Goal: Information Seeking & Learning: Learn about a topic

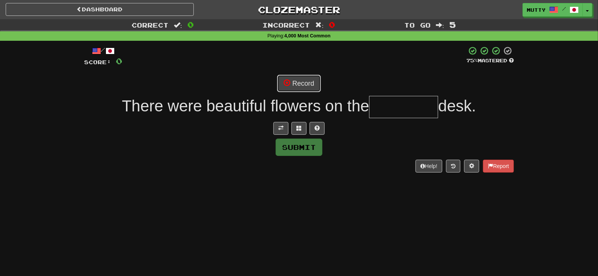
click at [309, 90] on button "Record" at bounding box center [298, 83] width 43 height 17
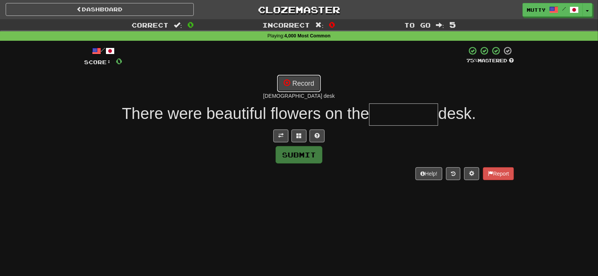
click at [287, 84] on span at bounding box center [287, 82] width 7 height 7
type input "*********"
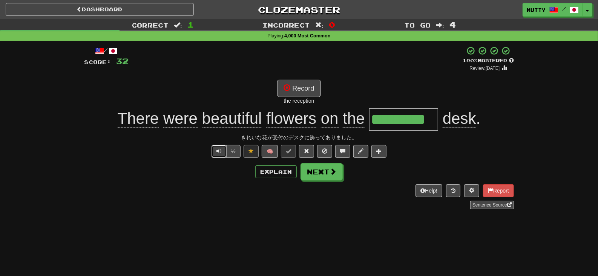
click at [219, 153] on button "Text-to-speech controls" at bounding box center [219, 151] width 15 height 13
click at [305, 150] on span at bounding box center [306, 150] width 5 height 5
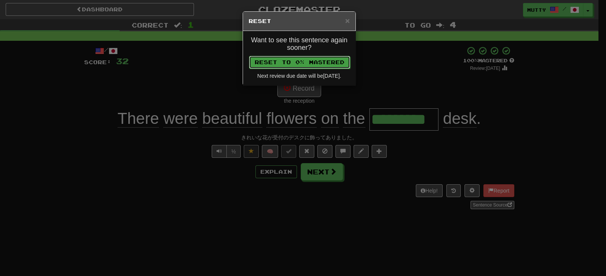
click at [297, 64] on button "Reset to 0% Mastered" at bounding box center [299, 62] width 101 height 13
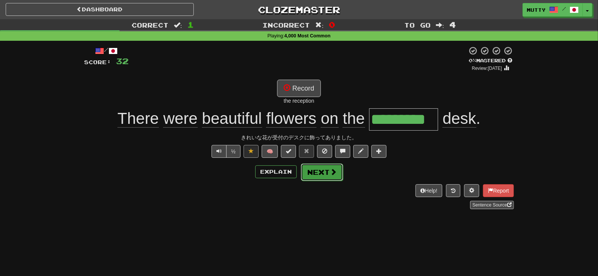
click at [327, 173] on button "Next" at bounding box center [322, 171] width 42 height 17
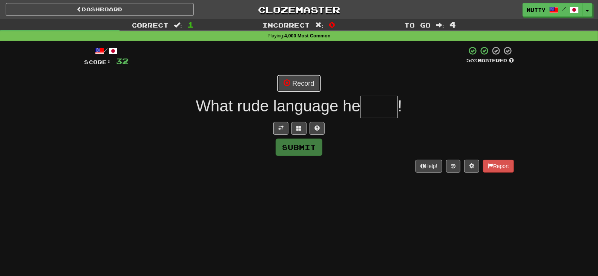
click at [316, 80] on button "Record" at bounding box center [298, 83] width 43 height 17
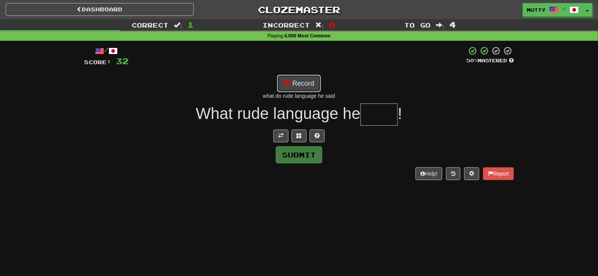
click at [307, 81] on button "Record" at bounding box center [298, 83] width 43 height 17
click at [318, 134] on span at bounding box center [317, 135] width 5 height 5
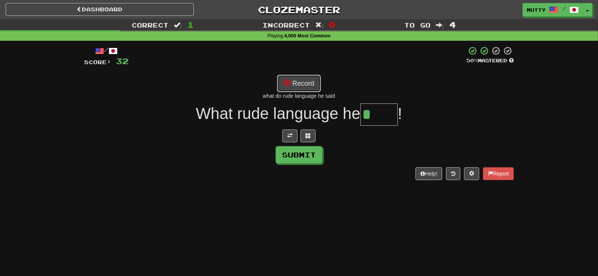
click at [315, 86] on button "Record" at bounding box center [298, 83] width 43 height 17
click at [307, 83] on button "Record" at bounding box center [298, 83] width 43 height 17
type input "****"
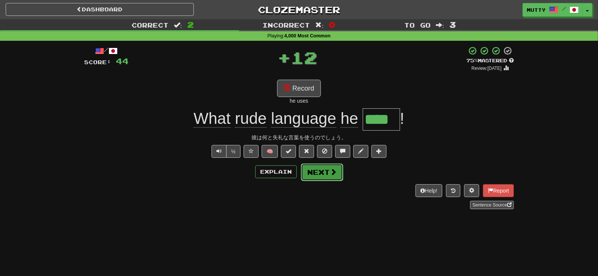
click at [318, 169] on button "Next" at bounding box center [322, 171] width 42 height 17
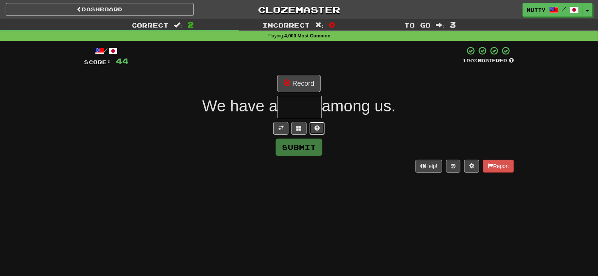
click at [315, 127] on span at bounding box center [317, 127] width 5 height 5
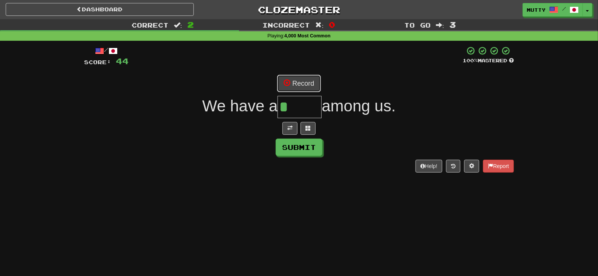
click at [305, 84] on button "Record" at bounding box center [298, 83] width 43 height 17
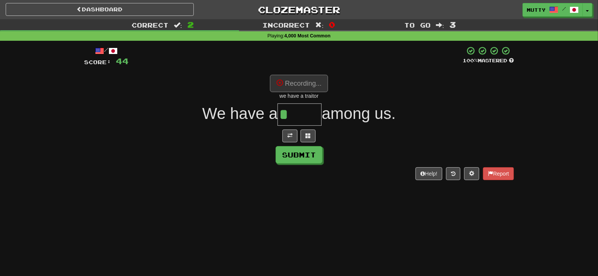
type input "*******"
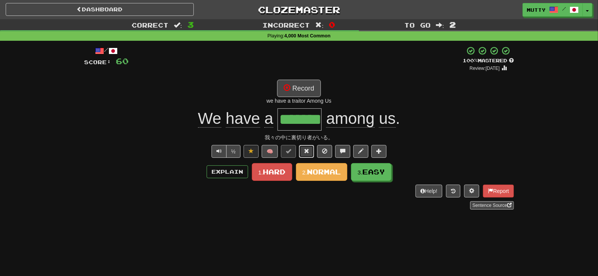
click at [310, 153] on button at bounding box center [306, 151] width 15 height 13
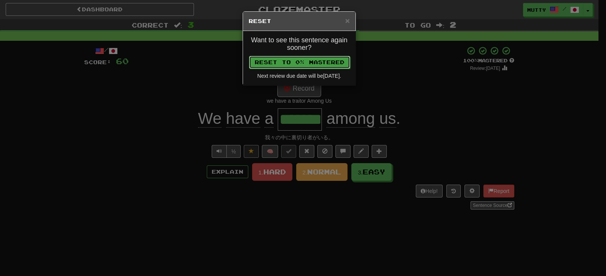
click at [337, 60] on button "Reset to 0% Mastered" at bounding box center [299, 62] width 101 height 13
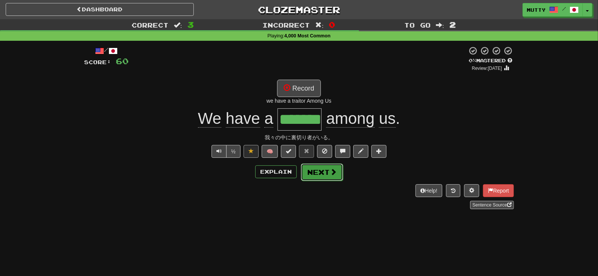
click at [339, 171] on button "Next" at bounding box center [322, 171] width 42 height 17
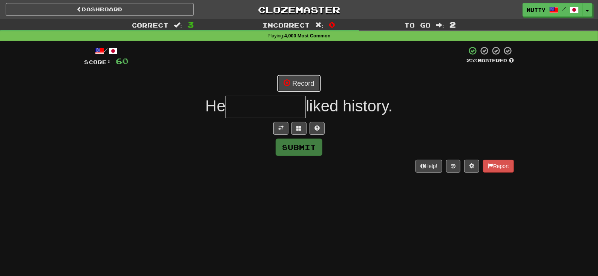
click at [297, 79] on button "Record" at bounding box center [298, 83] width 43 height 17
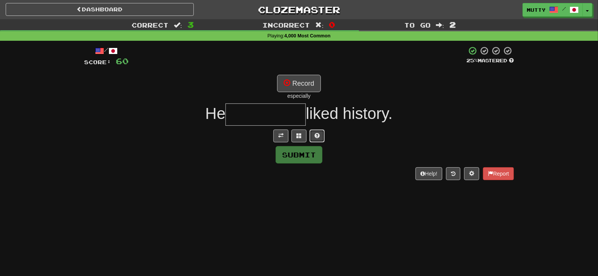
click at [313, 136] on button at bounding box center [317, 135] width 15 height 13
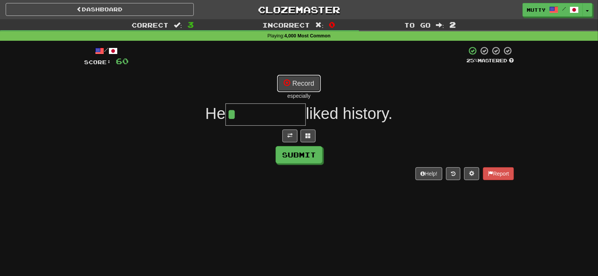
click at [301, 81] on button "Record" at bounding box center [298, 83] width 43 height 17
type input "**********"
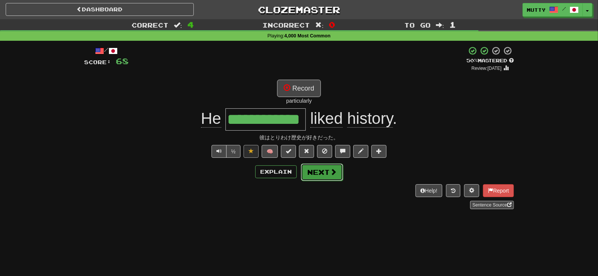
click at [328, 171] on button "Next" at bounding box center [322, 171] width 42 height 17
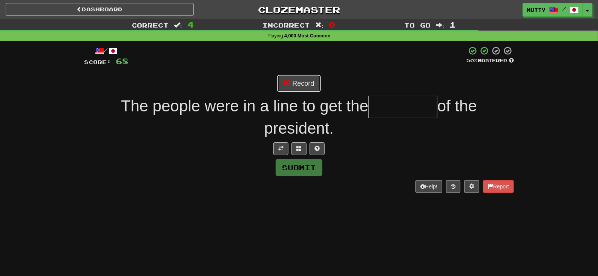
click at [313, 84] on button "Record" at bounding box center [298, 83] width 43 height 17
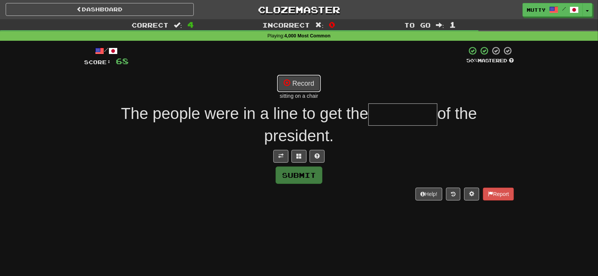
click at [296, 85] on button "Record" at bounding box center [298, 83] width 43 height 17
click at [295, 84] on button "Record" at bounding box center [298, 83] width 43 height 17
click at [290, 83] on span at bounding box center [287, 82] width 7 height 7
type input "*********"
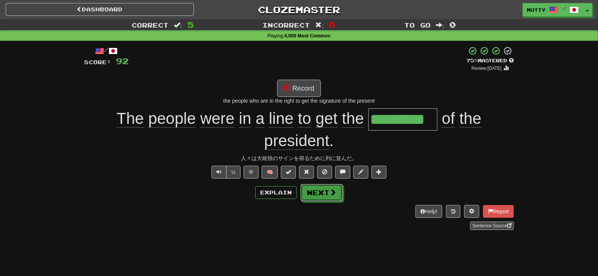
click at [315, 194] on button "Next" at bounding box center [322, 192] width 42 height 17
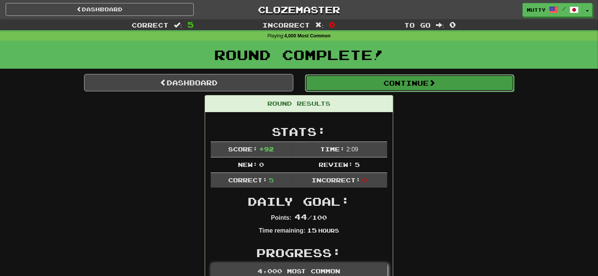
click at [358, 80] on button "Continue" at bounding box center [409, 82] width 209 height 17
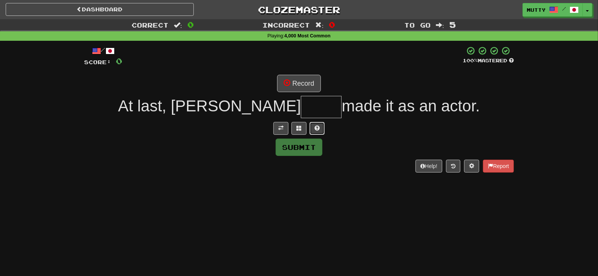
click at [322, 127] on button at bounding box center [317, 128] width 15 height 13
click at [292, 130] on button at bounding box center [289, 128] width 15 height 13
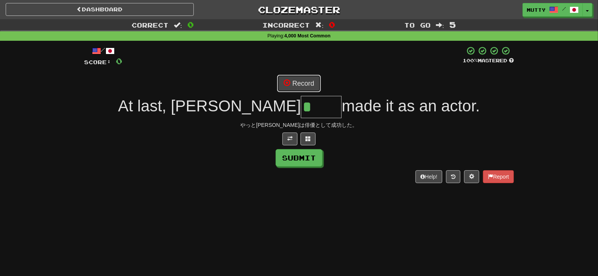
click at [301, 83] on button "Record" at bounding box center [298, 83] width 43 height 17
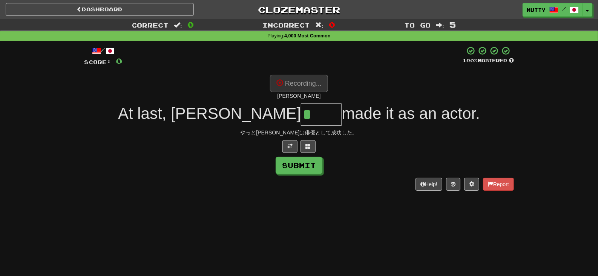
type input "****"
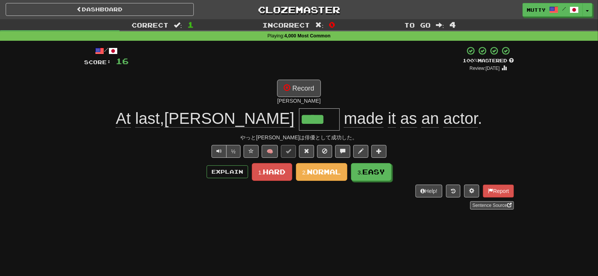
click at [305, 132] on div "/ Score: 16 + 16 100 % Mastered Review: [DATE] Record [PERSON_NAME] At last , […" at bounding box center [299, 127] width 430 height 163
click at [309, 152] on span at bounding box center [306, 150] width 5 height 5
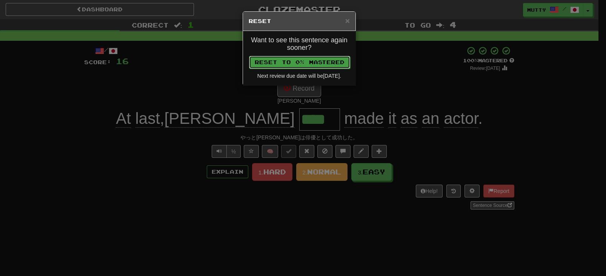
click at [304, 57] on button "Reset to 0% Mastered" at bounding box center [299, 62] width 101 height 13
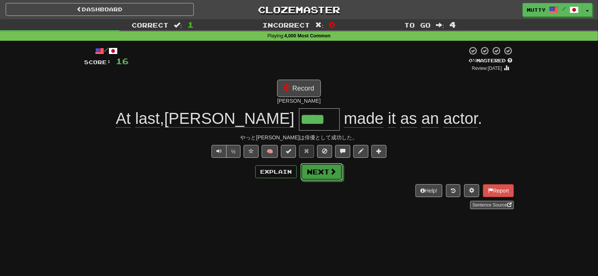
click at [320, 172] on button "Next" at bounding box center [322, 171] width 42 height 17
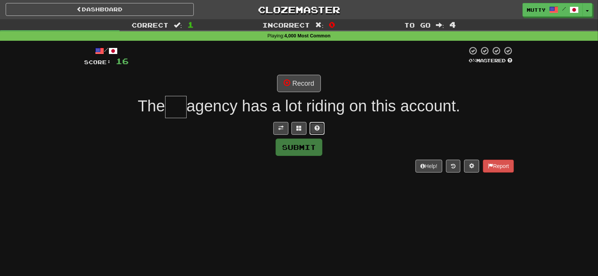
click at [320, 132] on button at bounding box center [317, 128] width 15 height 13
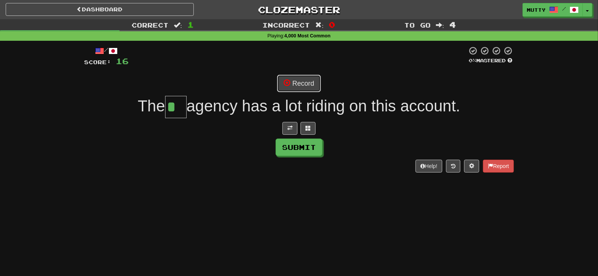
click at [308, 87] on button "Record" at bounding box center [298, 83] width 43 height 17
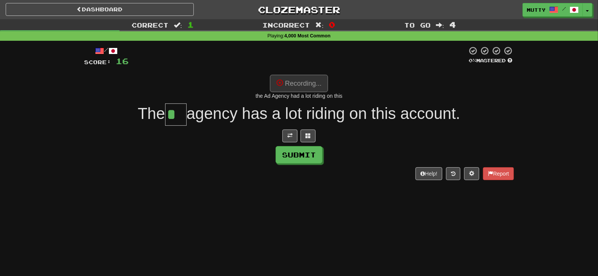
type input "**"
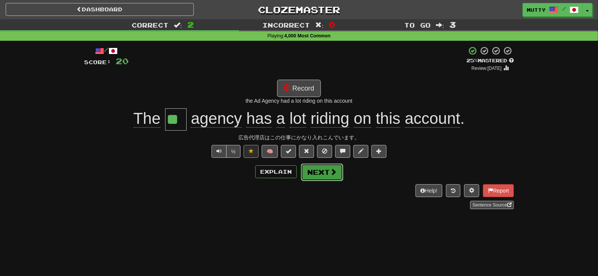
click at [325, 171] on button "Next" at bounding box center [322, 171] width 42 height 17
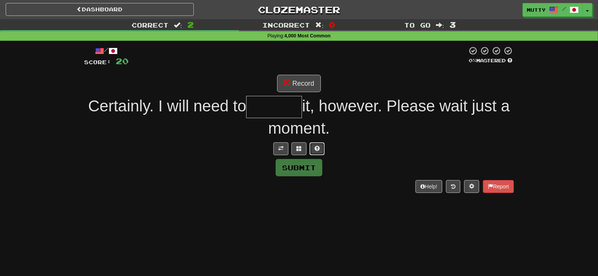
click at [316, 147] on span at bounding box center [317, 148] width 5 height 5
click at [293, 149] on button at bounding box center [289, 148] width 15 height 13
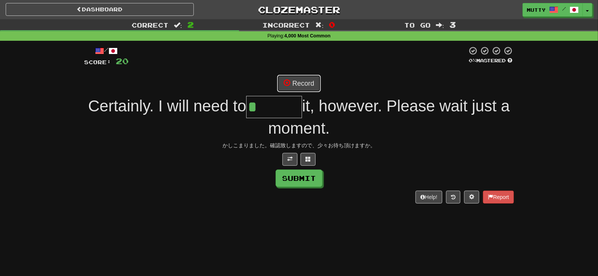
click at [313, 81] on button "Record" at bounding box center [298, 83] width 43 height 17
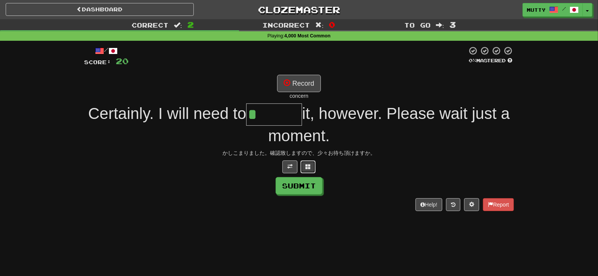
click at [305, 161] on button at bounding box center [308, 166] width 15 height 13
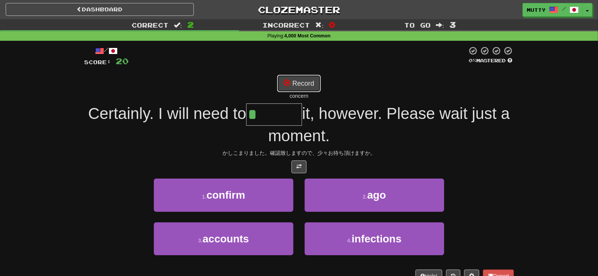
click at [306, 83] on button "Record" at bounding box center [298, 83] width 43 height 17
click at [316, 88] on button "Record" at bounding box center [298, 83] width 43 height 17
type input "*******"
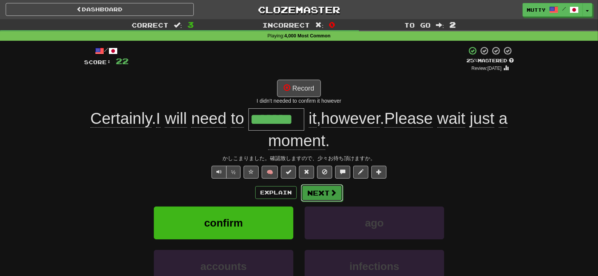
click at [301, 194] on button "Next" at bounding box center [322, 192] width 42 height 17
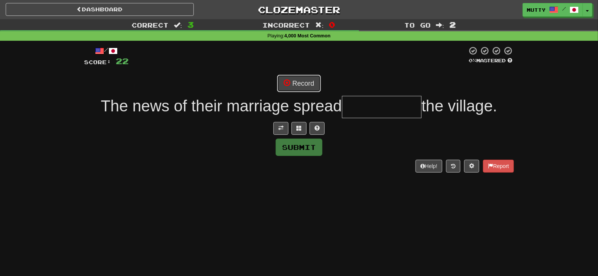
click at [296, 87] on button "Record" at bounding box center [298, 83] width 43 height 17
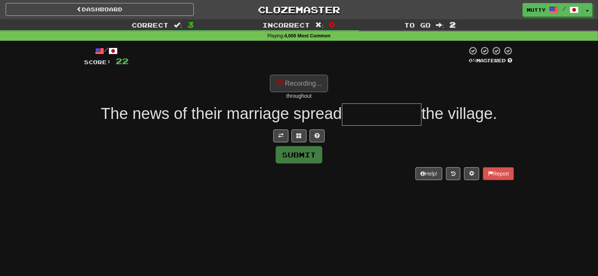
type input "**********"
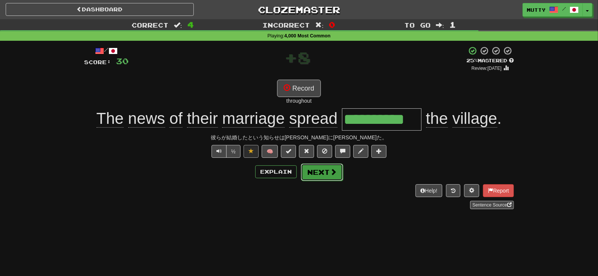
click at [310, 173] on button "Next" at bounding box center [322, 171] width 42 height 17
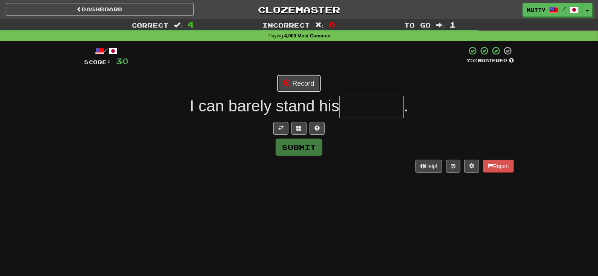
click at [307, 91] on button "Record" at bounding box center [298, 83] width 43 height 17
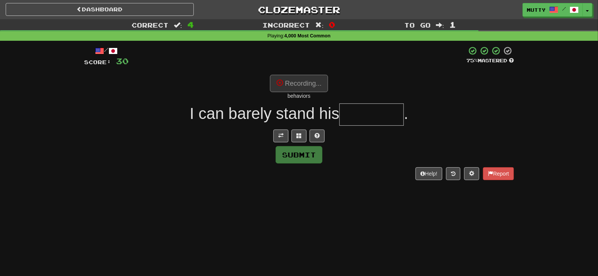
type input "********"
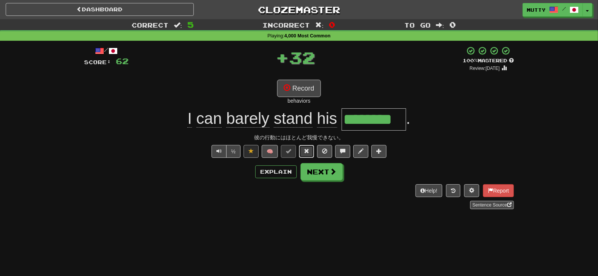
click at [310, 151] on button at bounding box center [306, 151] width 15 height 13
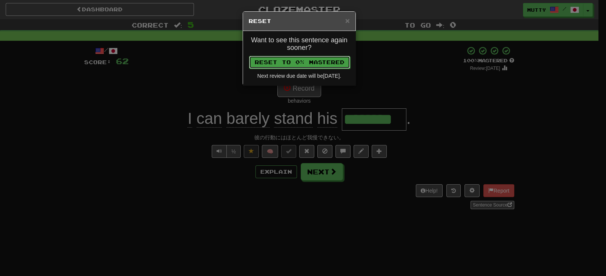
click at [309, 62] on button "Reset to 0% Mastered" at bounding box center [299, 62] width 101 height 13
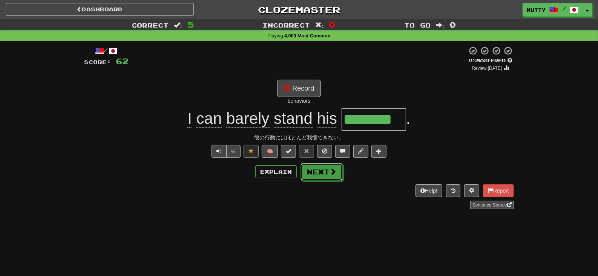
click at [318, 168] on button "Next" at bounding box center [322, 171] width 42 height 17
